Goal: Task Accomplishment & Management: Manage account settings

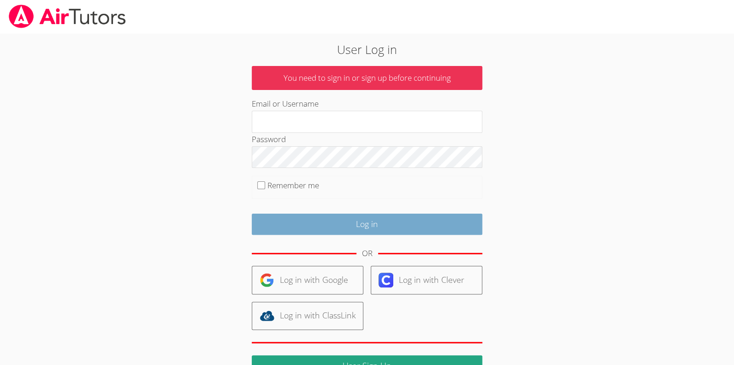
type input "[EMAIL_ADDRESS][DOMAIN_NAME]"
click at [306, 225] on input "Log in" at bounding box center [367, 224] width 230 height 22
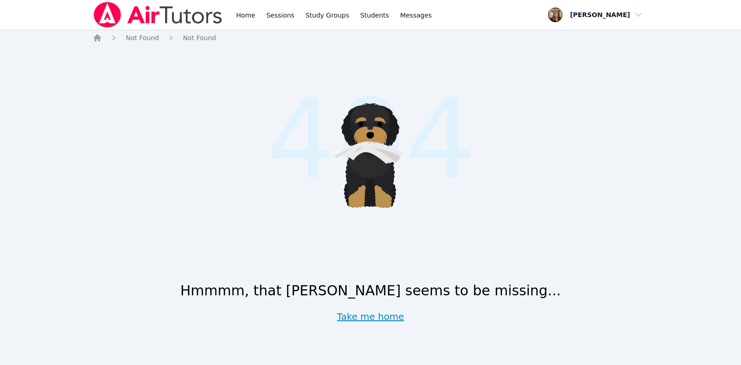
click at [381, 316] on link "Take me home" at bounding box center [370, 316] width 67 height 13
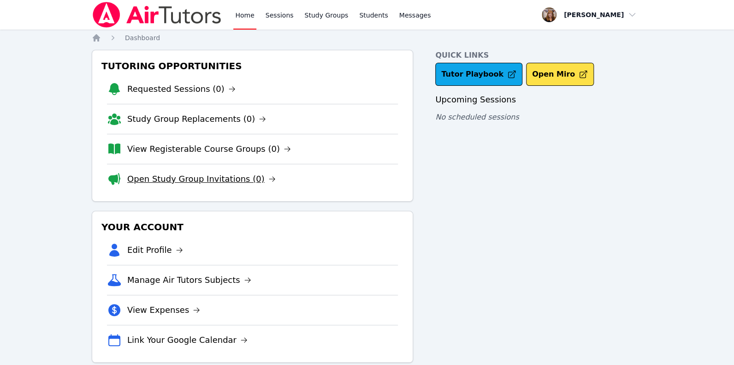
click at [148, 182] on link "Open Study Group Invitations (0)" at bounding box center [201, 178] width 148 height 13
